Goal: Task Accomplishment & Management: Manage account settings

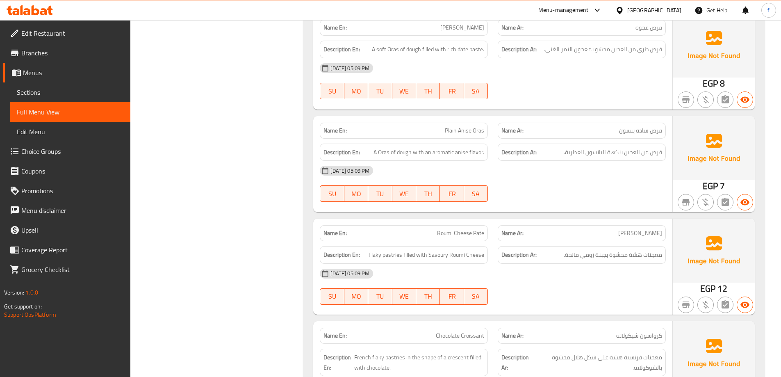
scroll to position [5899, 0]
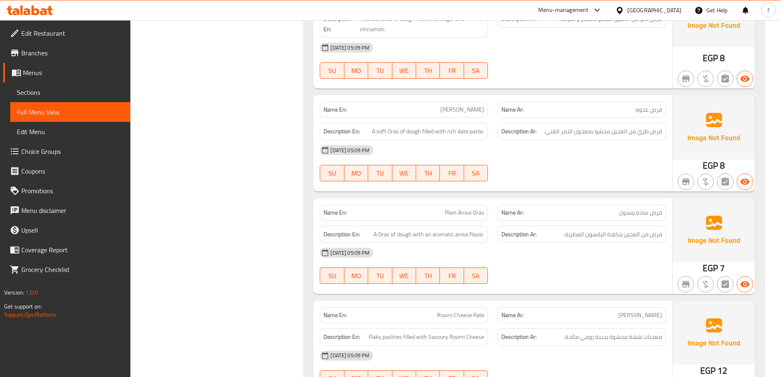
click at [97, 44] on link "Branches" at bounding box center [66, 53] width 127 height 20
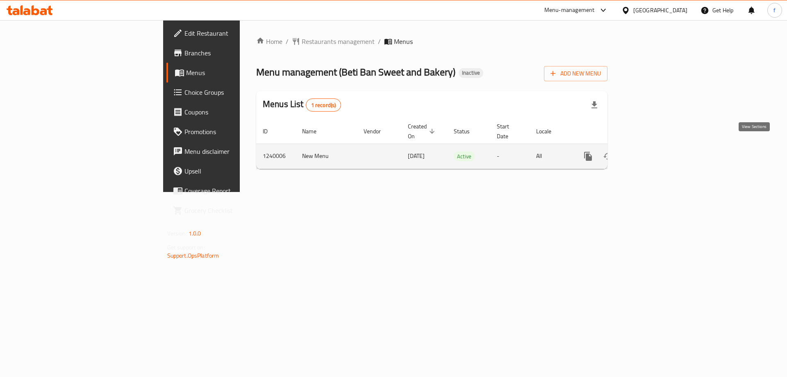
click at [651, 153] on icon "enhanced table" at bounding box center [647, 156] width 7 height 7
